Goal: Check status: Check status

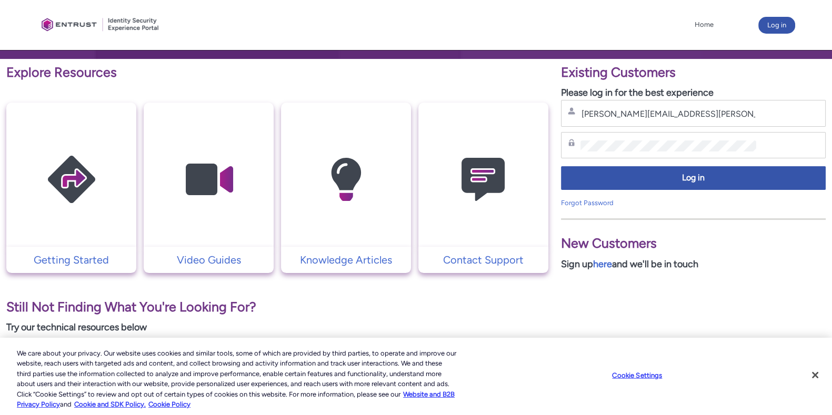
scroll to position [197, 0]
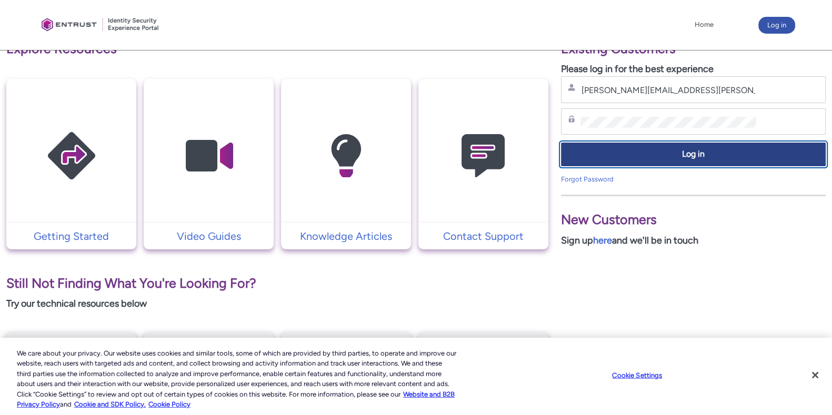
click at [670, 149] on span "Log in" at bounding box center [693, 154] width 251 height 12
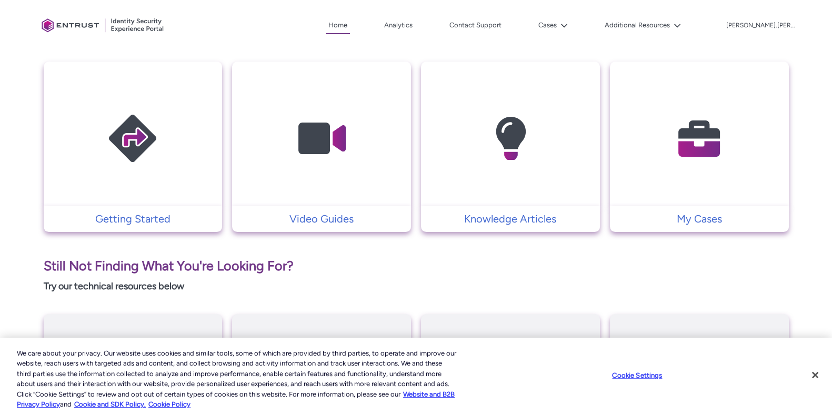
scroll to position [263, 0]
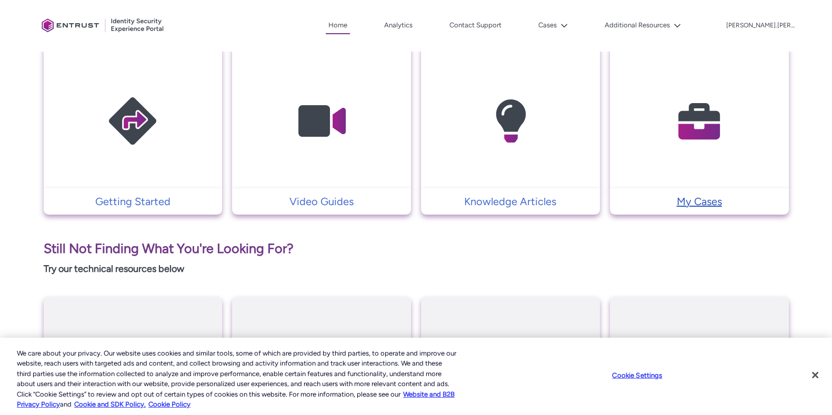
click at [707, 198] on p "My Cases" at bounding box center [699, 202] width 168 height 16
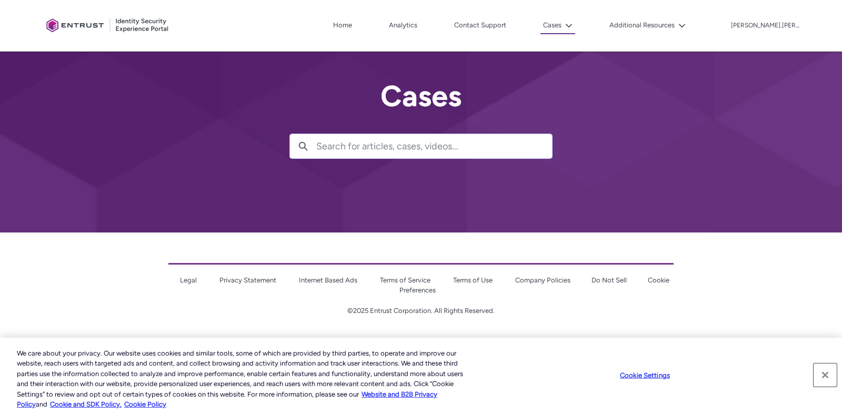
click at [826, 374] on button "Close" at bounding box center [824, 375] width 23 height 23
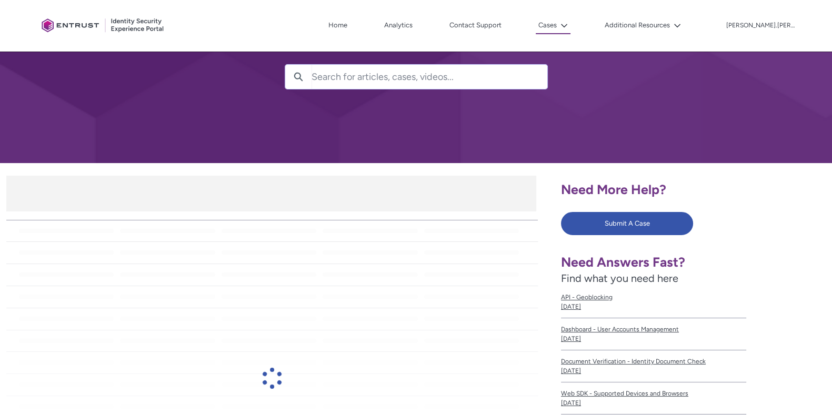
scroll to position [86, 0]
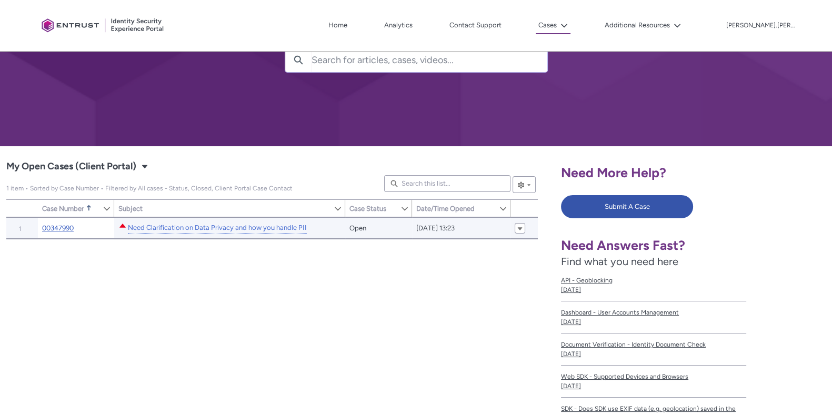
click at [70, 227] on link "00347990" at bounding box center [58, 228] width 32 height 11
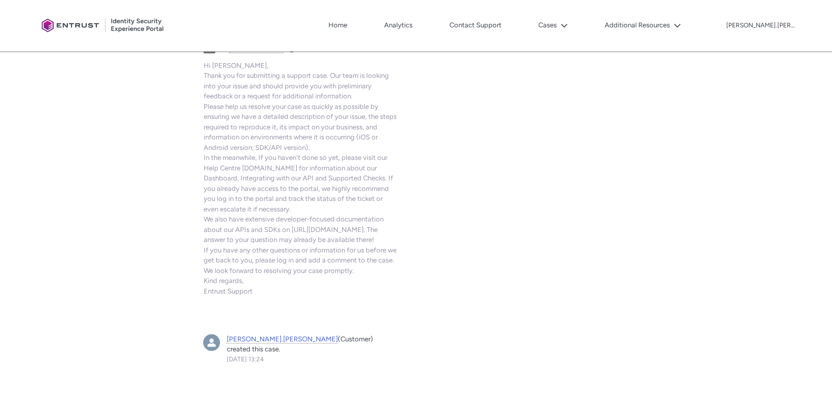
scroll to position [1122, 0]
